Goal: Transaction & Acquisition: Purchase product/service

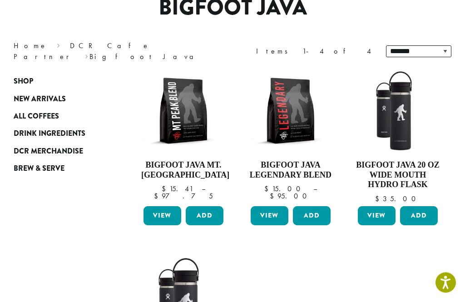
scroll to position [89, 0]
click at [55, 147] on span "DCR Merchandise" at bounding box center [48, 151] width 69 height 11
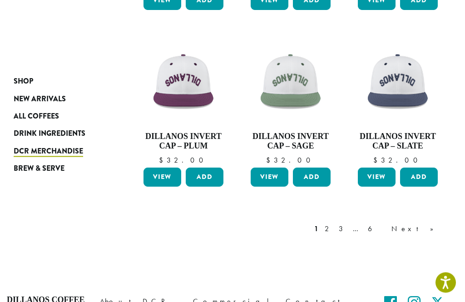
scroll to position [672, 0]
click at [423, 223] on link "Next »" at bounding box center [415, 228] width 52 height 11
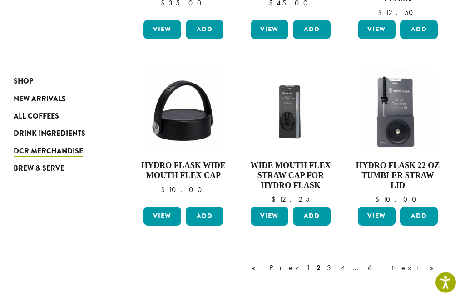
scroll to position [723, 0]
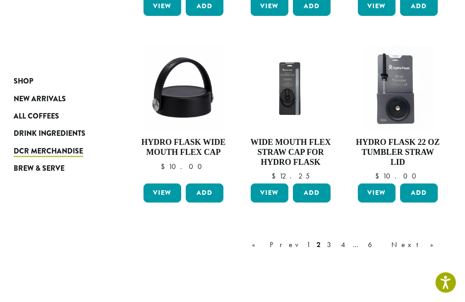
click at [434, 240] on link "Next »" at bounding box center [415, 245] width 52 height 11
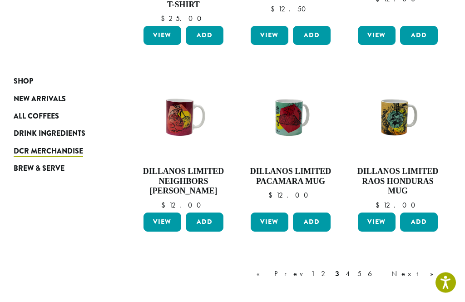
scroll to position [685, 0]
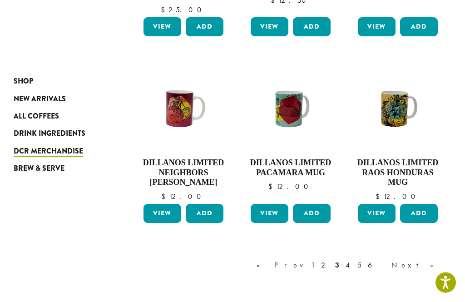
click at [426, 260] on link "Next »" at bounding box center [415, 265] width 52 height 11
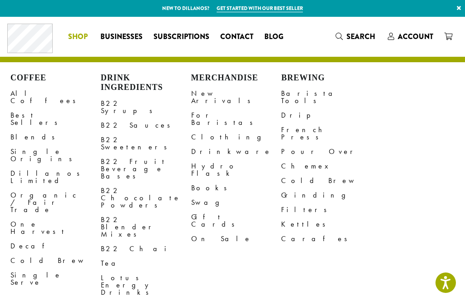
click at [28, 88] on link "All Coffees" at bounding box center [55, 97] width 90 height 22
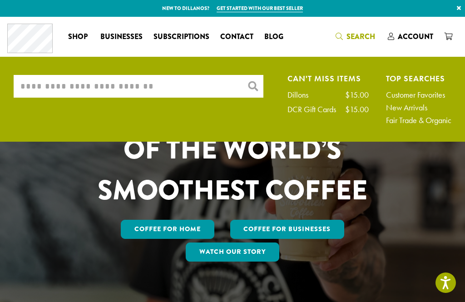
click at [42, 92] on input "What are you searching for?" at bounding box center [139, 86] width 250 height 23
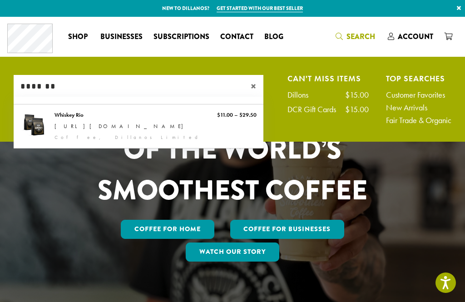
type input "*******"
click at [41, 123] on link "Whiskey Rio" at bounding box center [139, 126] width 250 height 44
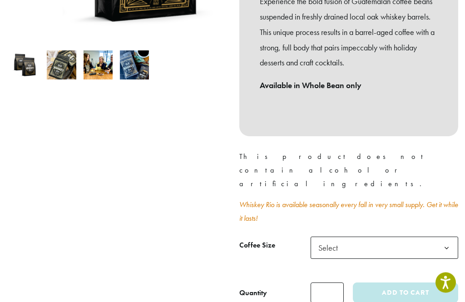
scroll to position [274, 0]
click at [447, 237] on b at bounding box center [446, 248] width 22 height 22
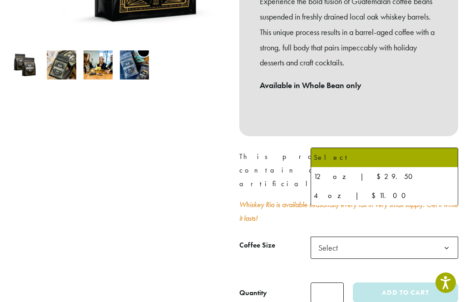
select select "*********"
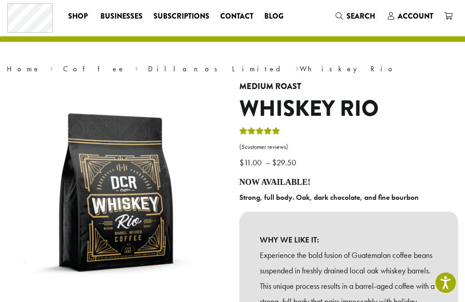
scroll to position [0, 0]
